Goal: Task Accomplishment & Management: Manage account settings

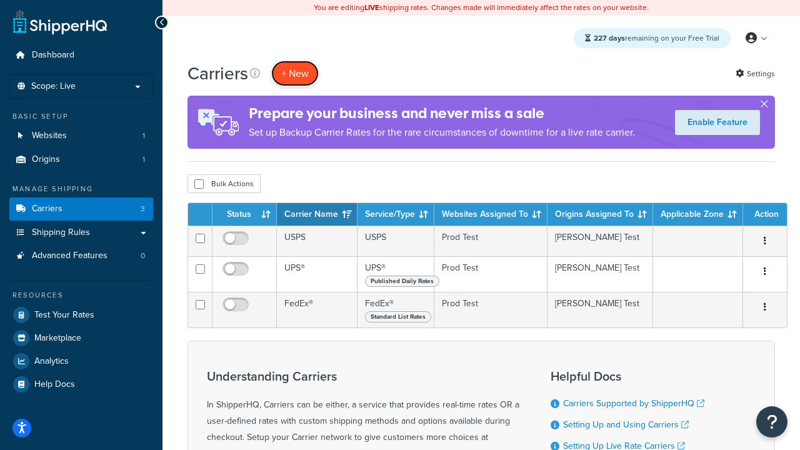
click at [295, 73] on button "+ New" at bounding box center [294, 74] width 47 height 26
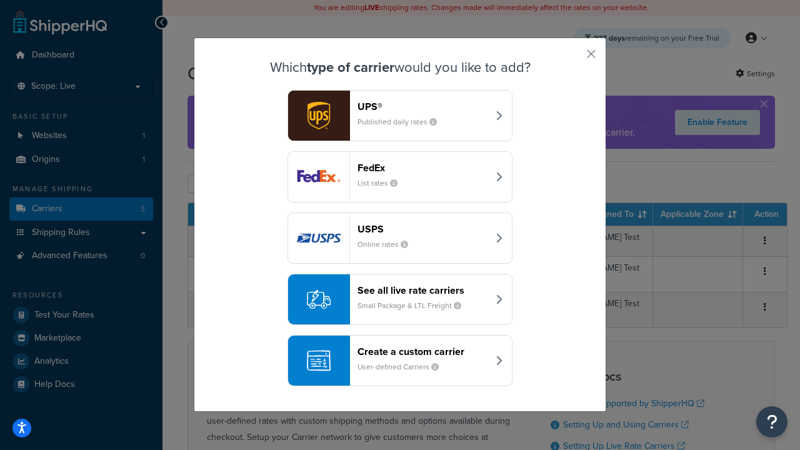
click at [422, 167] on header "FedEx" at bounding box center [422, 168] width 131 height 12
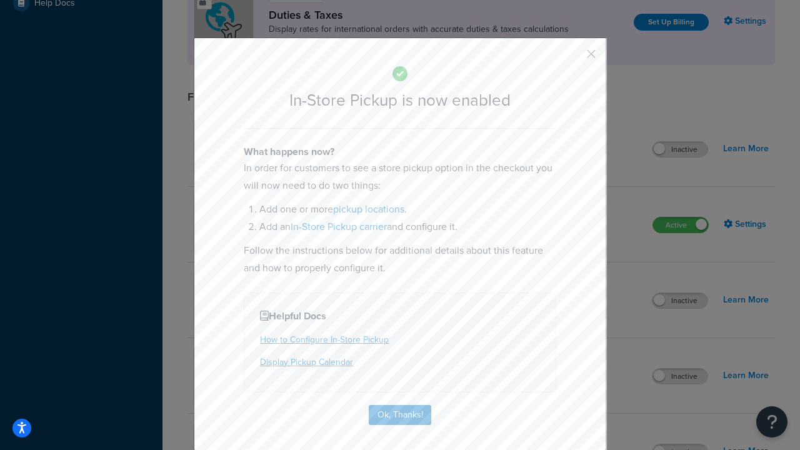
click at [572, 58] on button "button" at bounding box center [572, 58] width 3 height 3
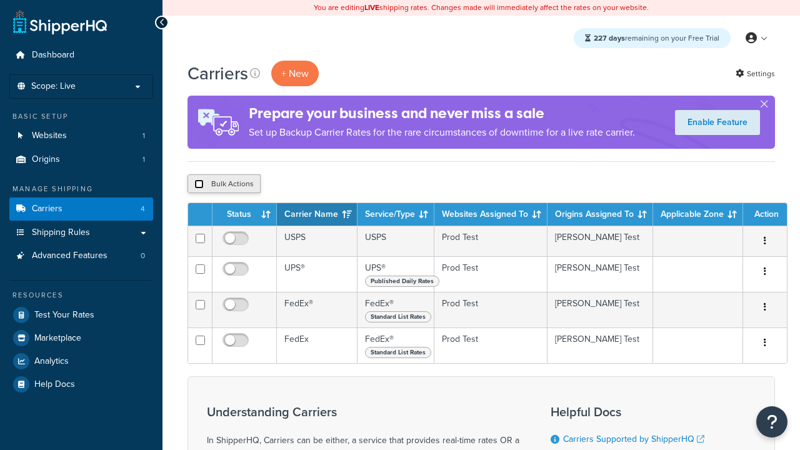
click at [199, 184] on input "checkbox" at bounding box center [198, 183] width 9 height 9
checkbox input "true"
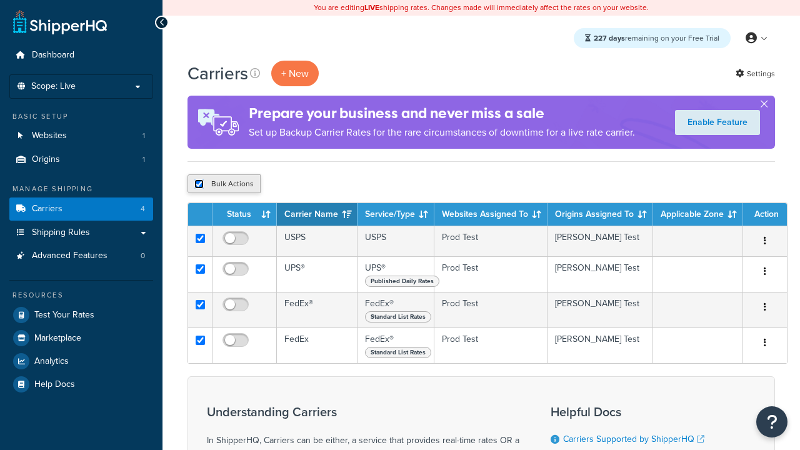
checkbox input "true"
click at [0, 0] on button "Delete" at bounding box center [0, 0] width 0 height 0
